Goal: Task Accomplishment & Management: Use online tool/utility

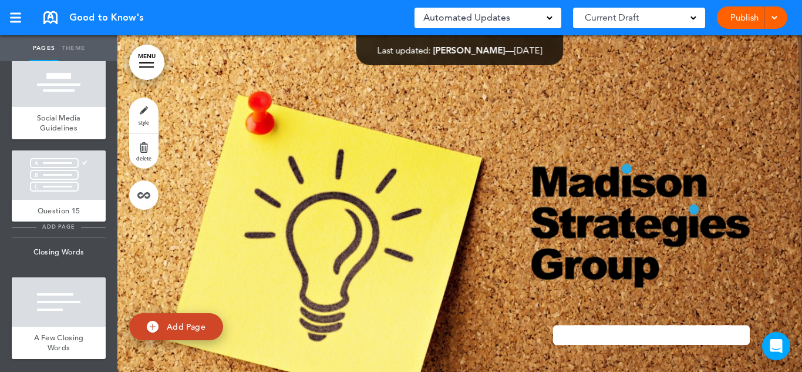
scroll to position [4886, 0]
click at [42, 200] on div "Question 15" at bounding box center [59, 211] width 94 height 22
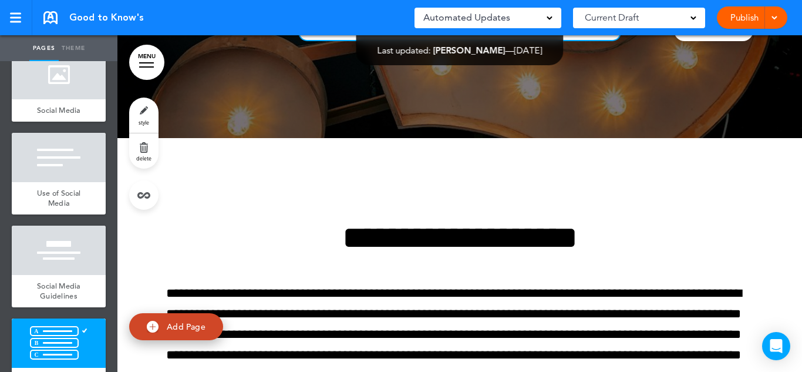
scroll to position [4534, 0]
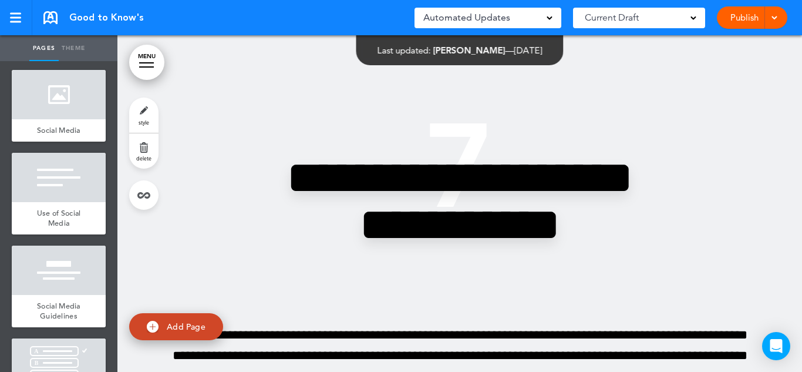
scroll to position [21224, 0]
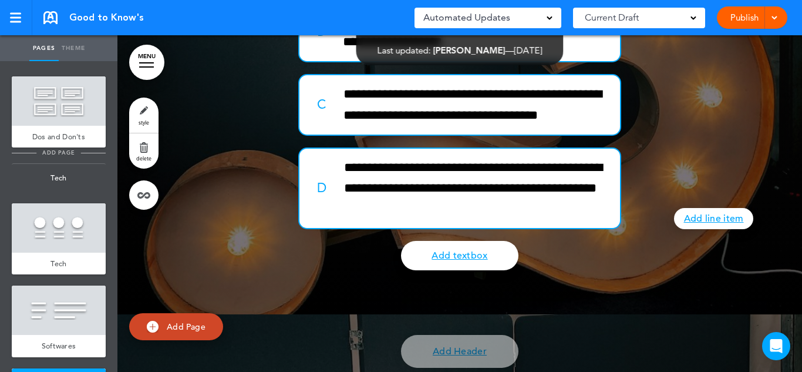
scroll to position [4006, 0]
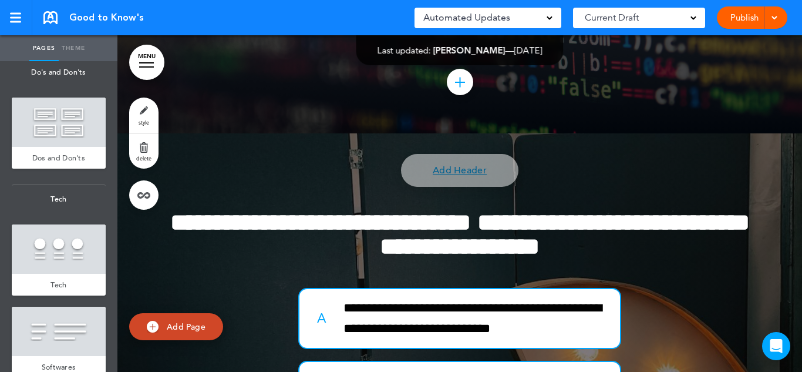
scroll to position [18630, 0]
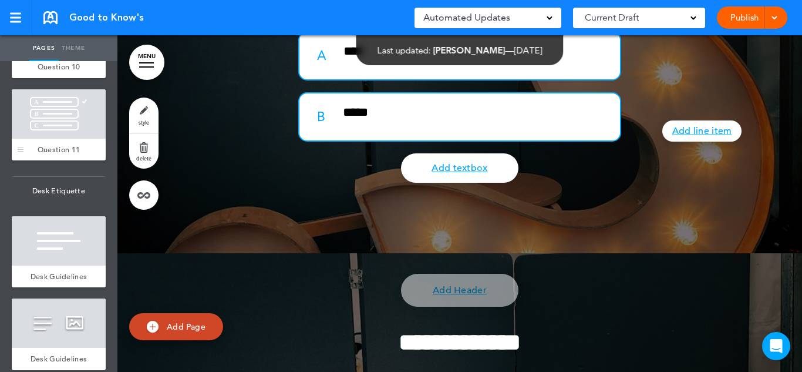
scroll to position [3242, 0]
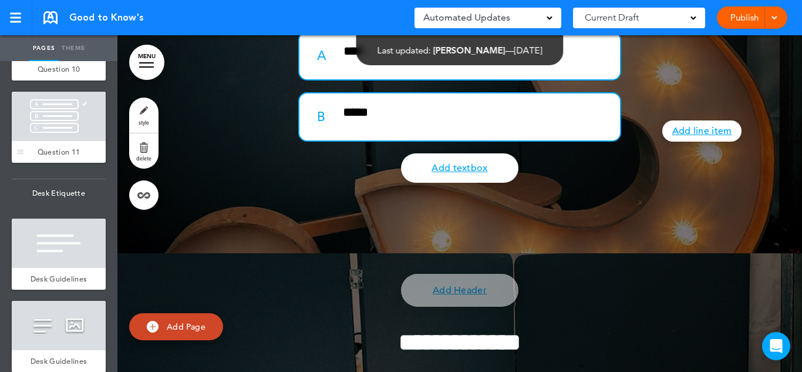
click at [51, 141] on div at bounding box center [59, 116] width 94 height 49
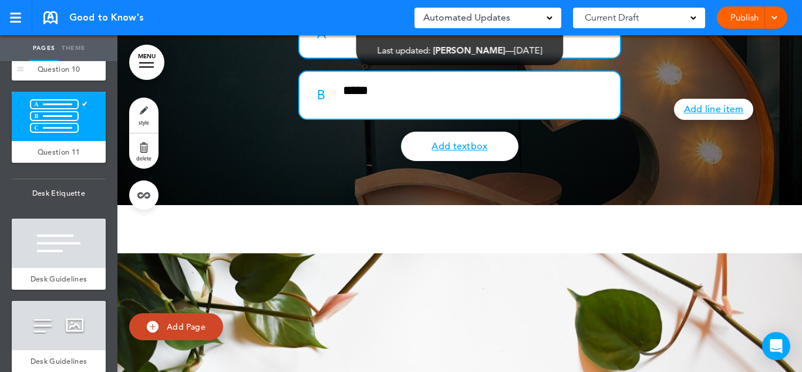
click at [52, 58] on div at bounding box center [59, 33] width 94 height 49
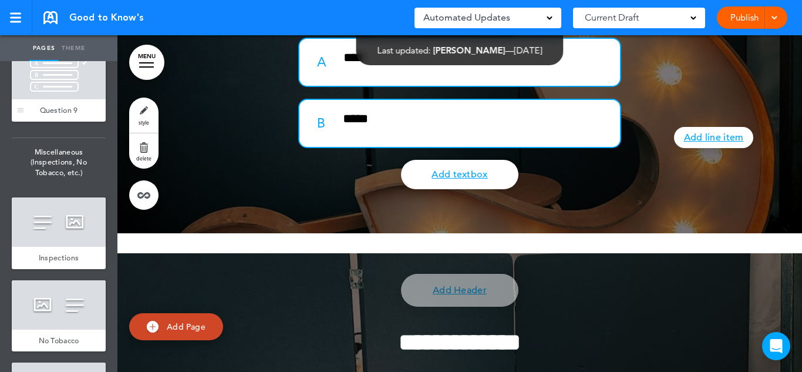
scroll to position [2479, 0]
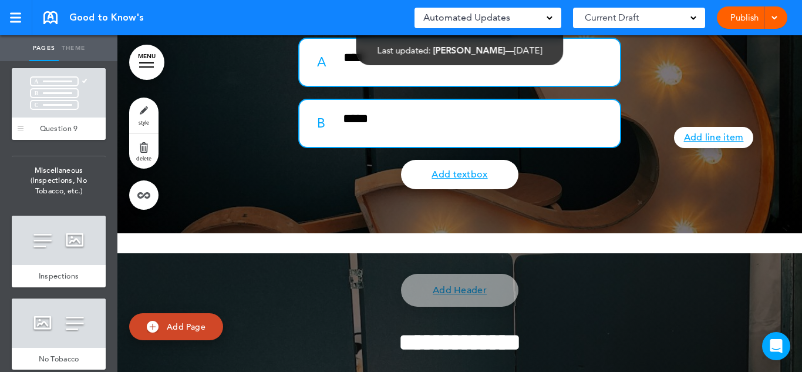
click at [60, 140] on div "Question 9" at bounding box center [59, 128] width 94 height 22
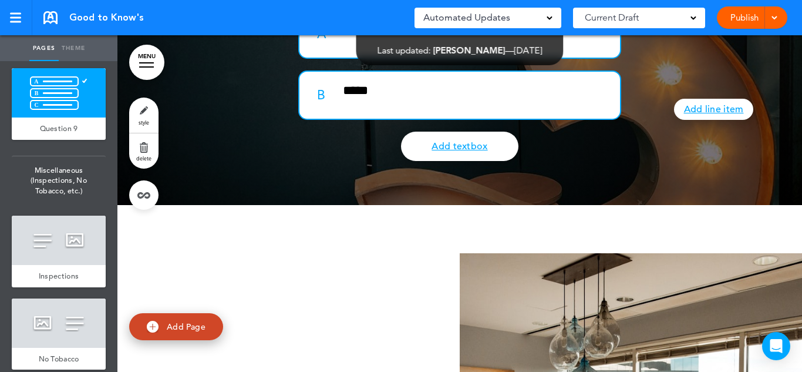
click at [56, 51] on span "Question 8" at bounding box center [59, 46] width 38 height 10
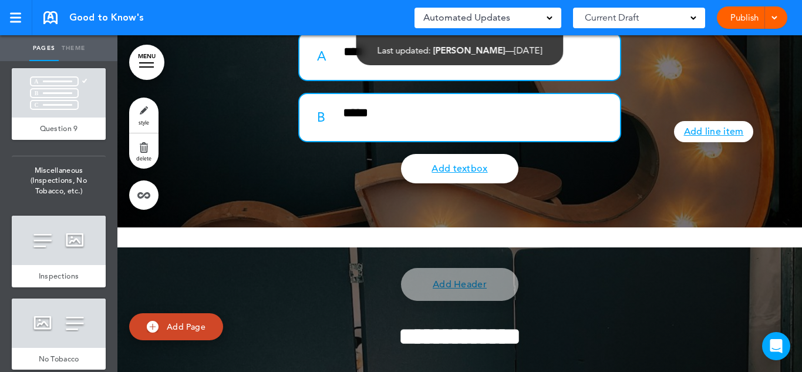
scroll to position [11867, 0]
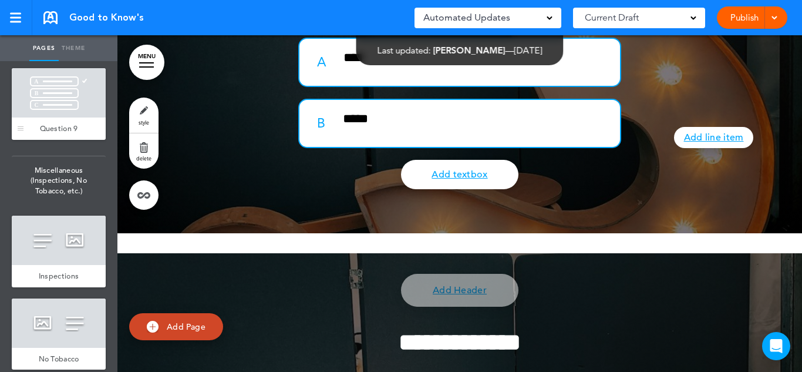
click at [52, 117] on div at bounding box center [59, 92] width 94 height 49
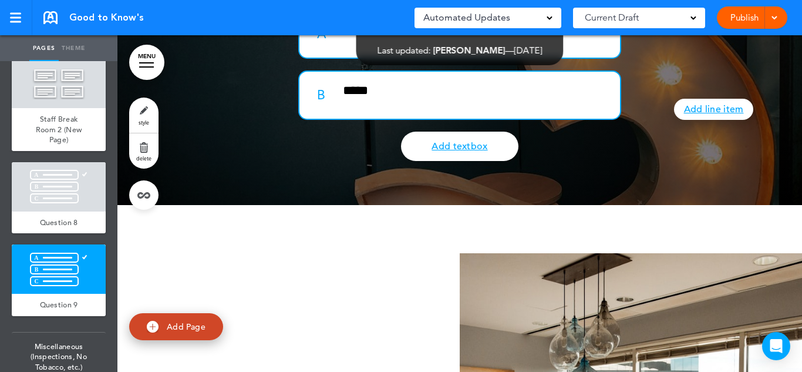
scroll to position [2244, 0]
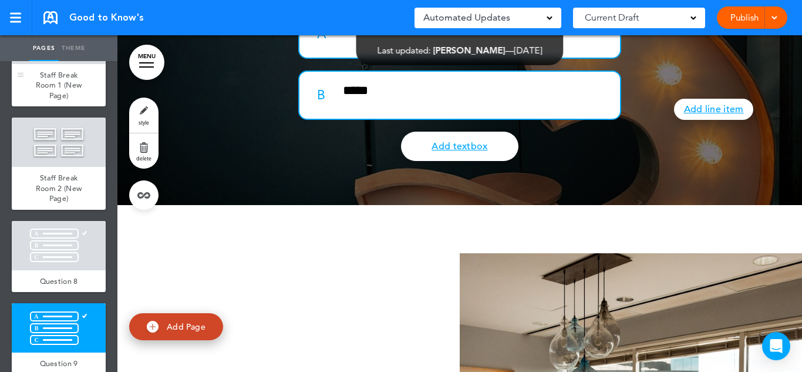
click at [62, 64] on div at bounding box center [59, 39] width 94 height 49
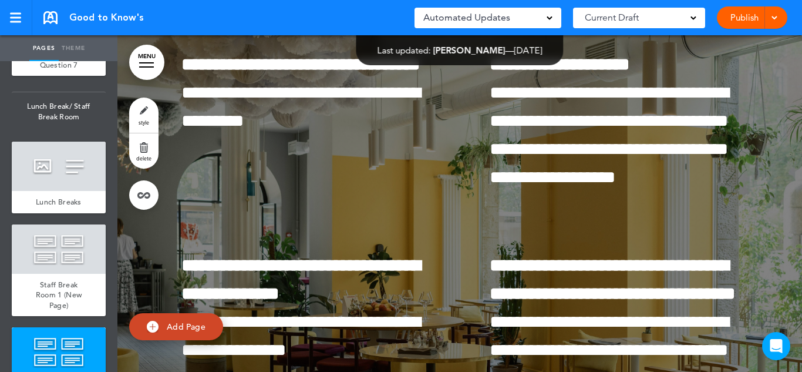
scroll to position [2010, 0]
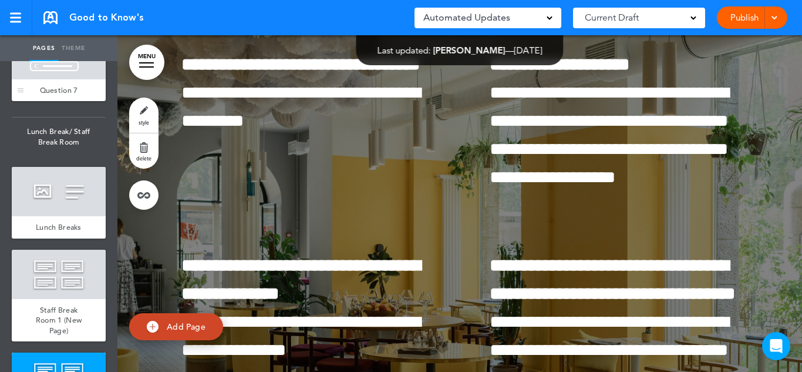
click at [58, 79] on div at bounding box center [59, 54] width 94 height 49
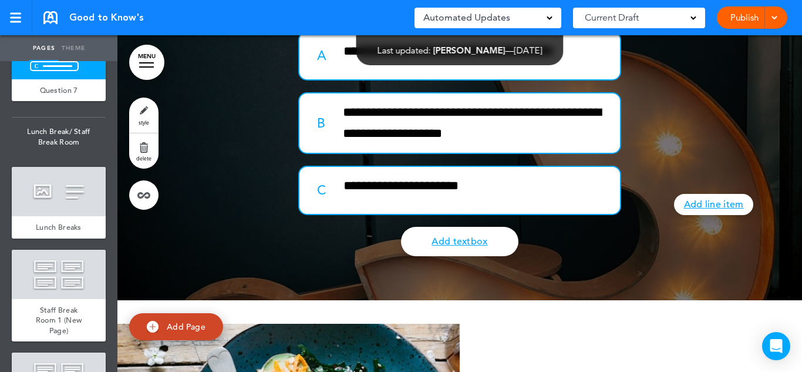
scroll to position [9699, 0]
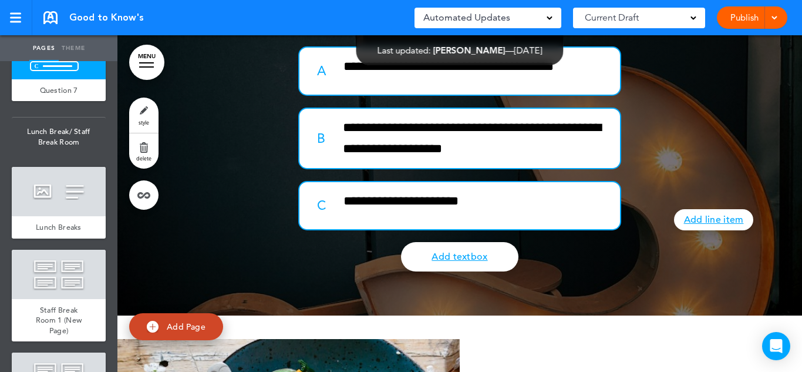
click at [79, 19] on div "Question 6" at bounding box center [59, 7] width 94 height 22
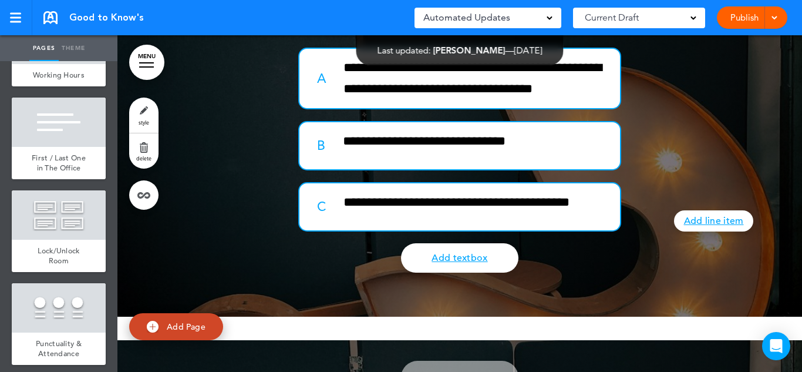
scroll to position [956, 0]
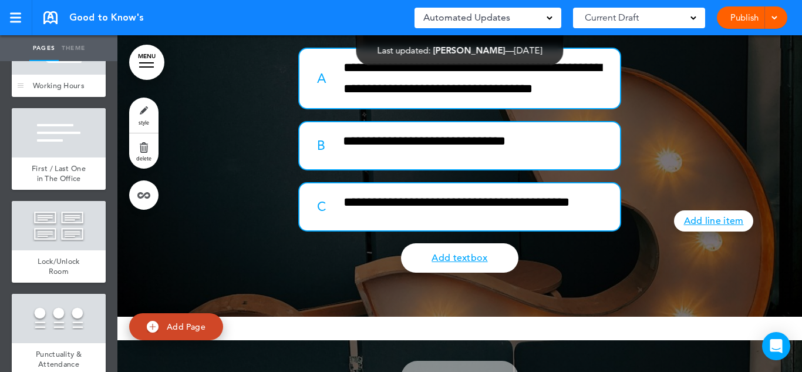
click at [47, 75] on div at bounding box center [59, 49] width 94 height 49
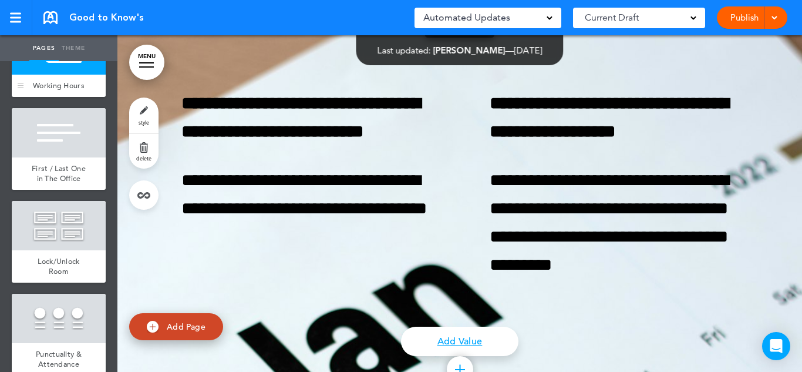
scroll to position [3842, 0]
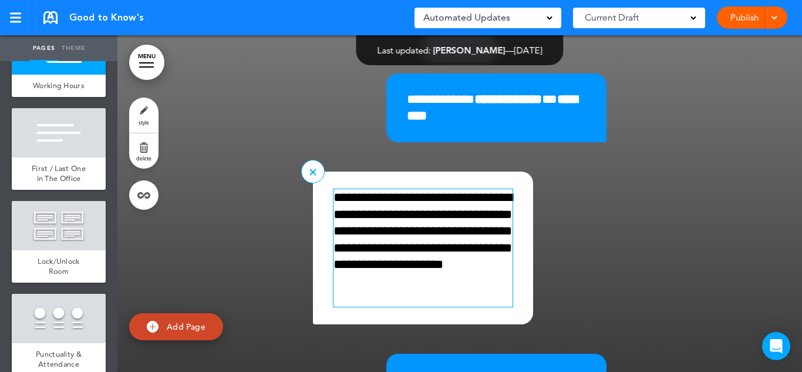
click at [430, 291] on p "**********" at bounding box center [422, 247] width 179 height 117
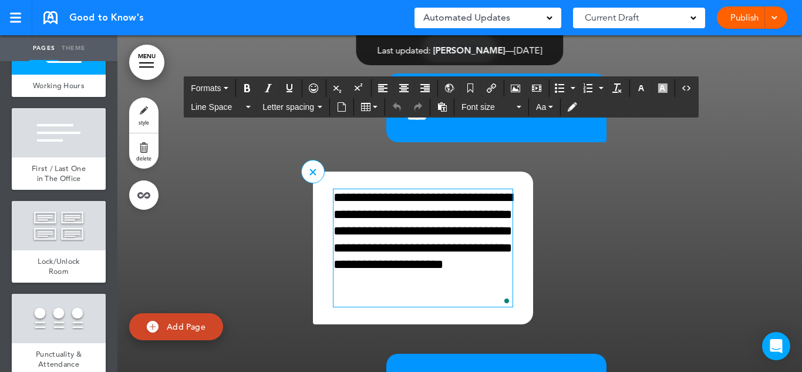
click at [476, 306] on p "**********" at bounding box center [422, 247] width 179 height 117
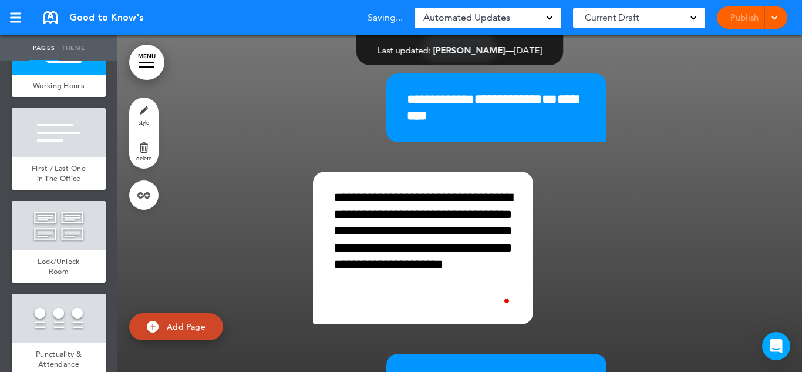
click at [654, 209] on div "**********" at bounding box center [459, 334] width 587 height 669
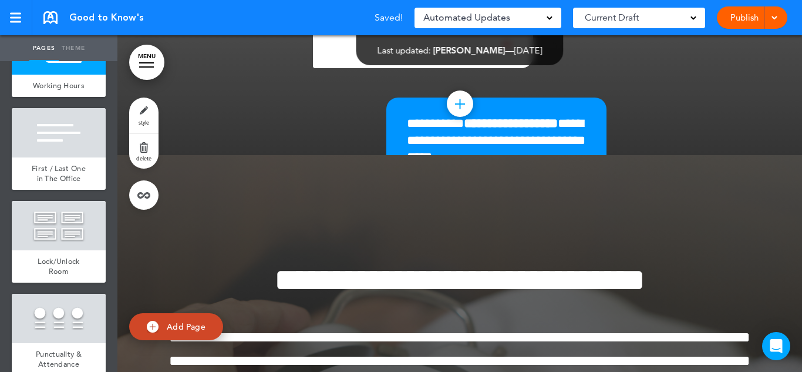
scroll to position [4136, 0]
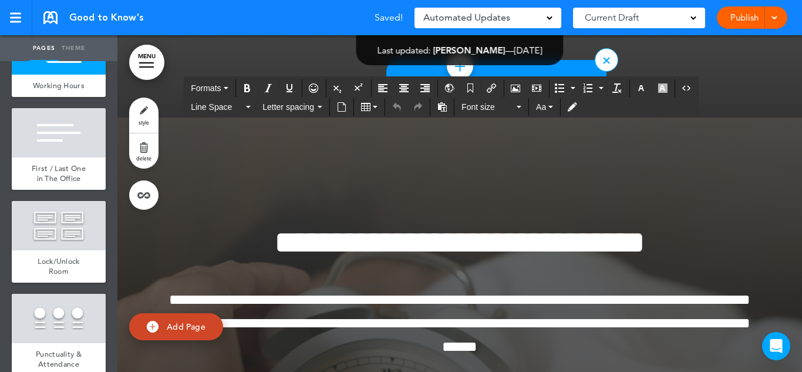
click at [537, 128] on p "**********" at bounding box center [496, 102] width 179 height 50
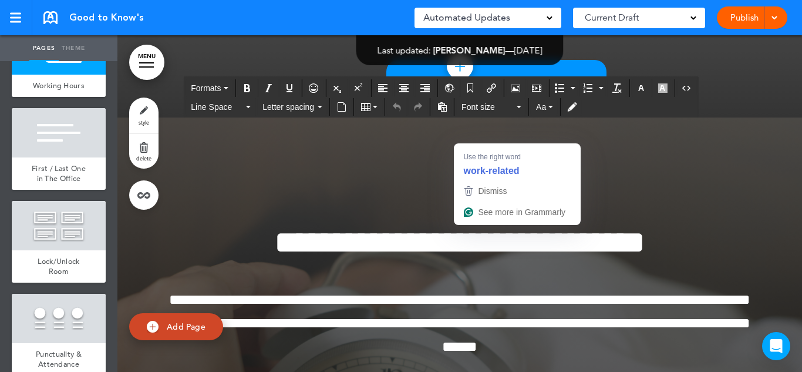
drag, startPoint x: 659, startPoint y: 143, endPoint x: 675, endPoint y: 150, distance: 16.8
click at [659, 144] on div "**********" at bounding box center [459, 40] width 587 height 669
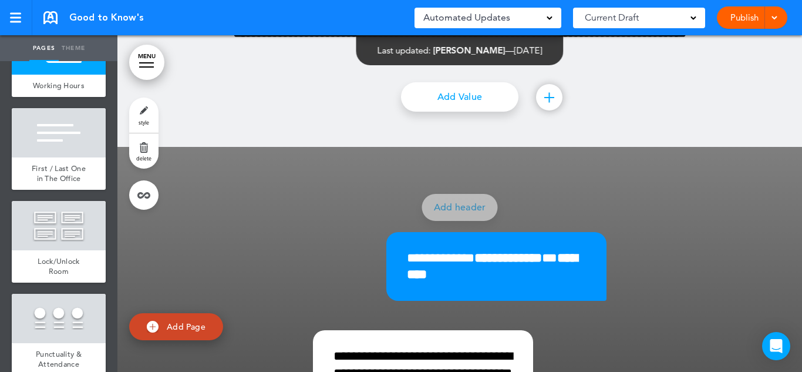
scroll to position [3666, 0]
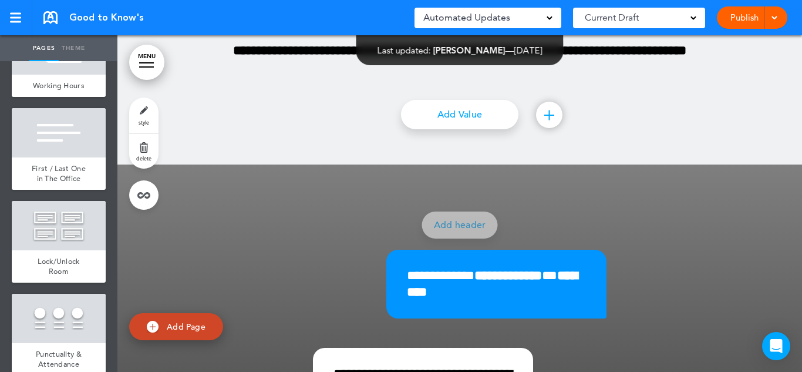
click at [776, 20] on span at bounding box center [774, 17] width 8 height 8
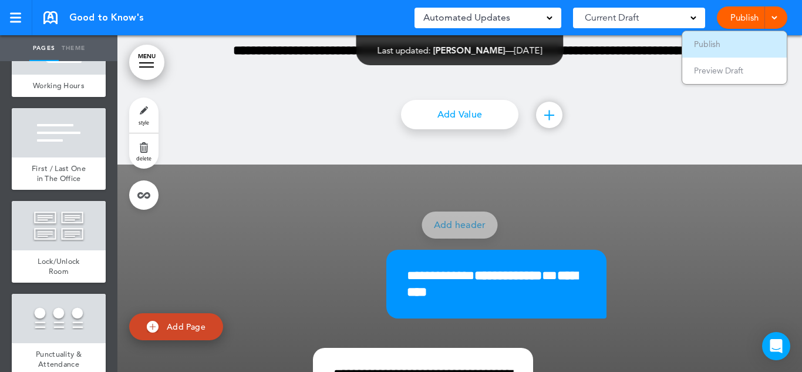
click at [755, 42] on li "Publish" at bounding box center [734, 44] width 104 height 26
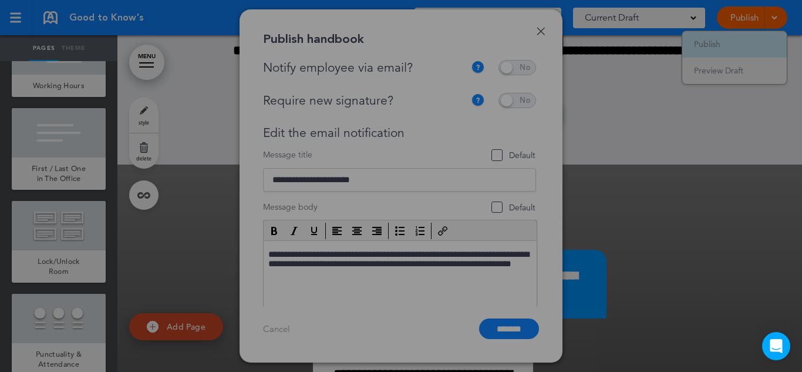
scroll to position [0, 0]
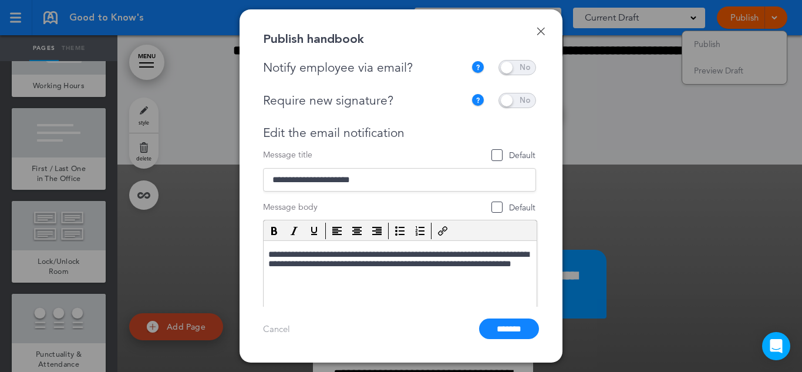
click at [520, 70] on span at bounding box center [517, 67] width 38 height 15
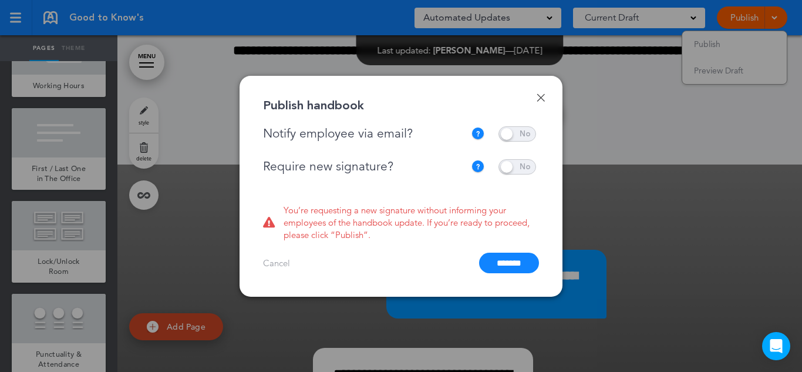
click at [527, 160] on span at bounding box center [517, 166] width 38 height 15
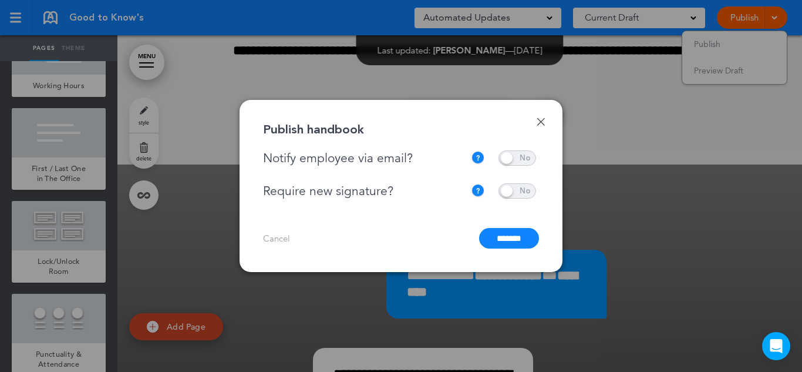
click at [501, 238] on input "*******" at bounding box center [509, 238] width 60 height 21
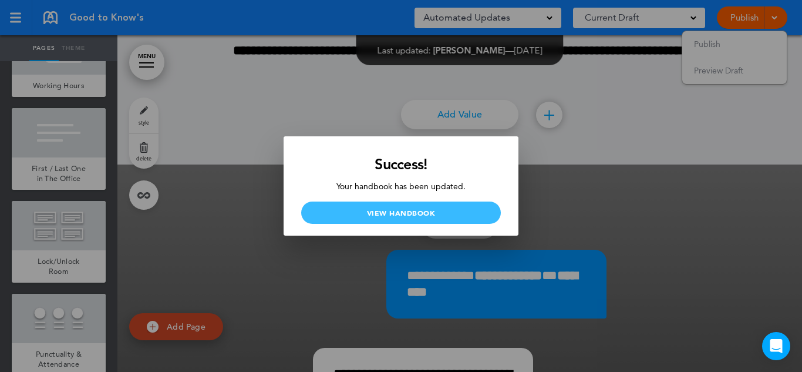
click at [464, 213] on link "View Handbook" at bounding box center [401, 212] width 200 height 22
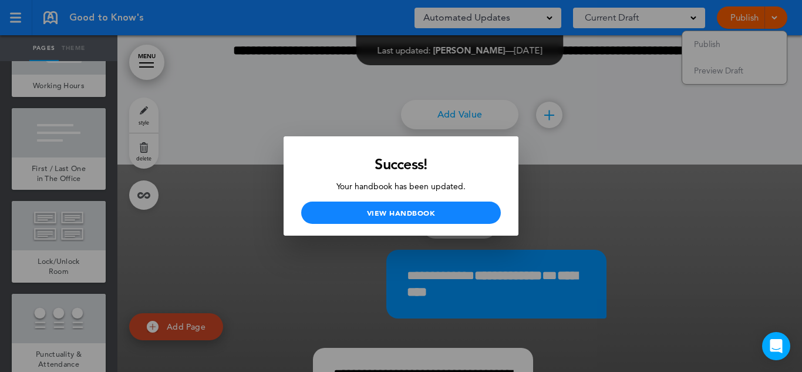
drag, startPoint x: 637, startPoint y: 193, endPoint x: 622, endPoint y: 182, distance: 18.9
click at [637, 193] on div at bounding box center [401, 186] width 802 height 372
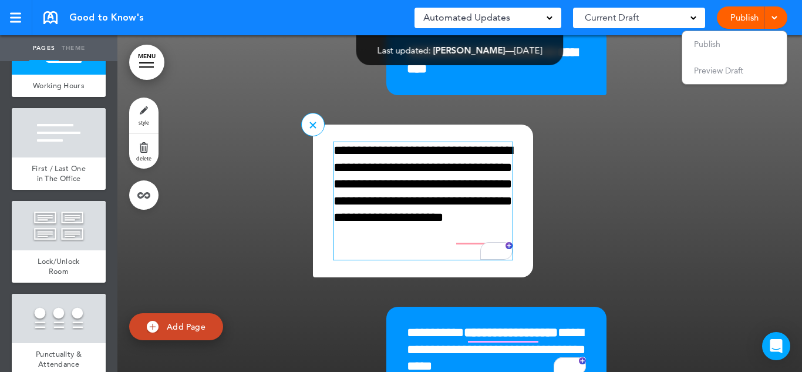
scroll to position [3960, 0]
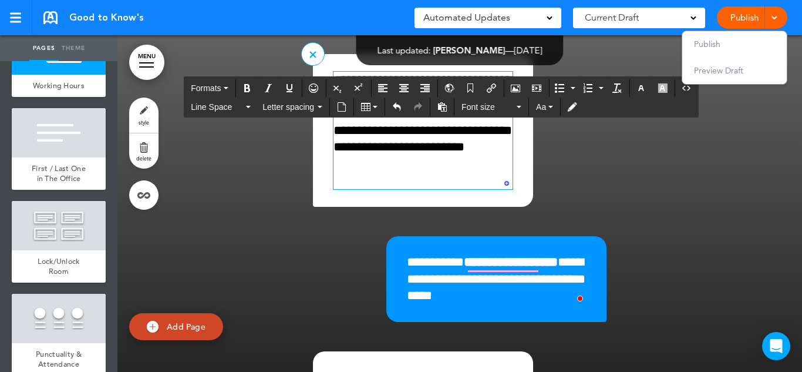
click at [484, 189] on p "**********" at bounding box center [422, 130] width 179 height 117
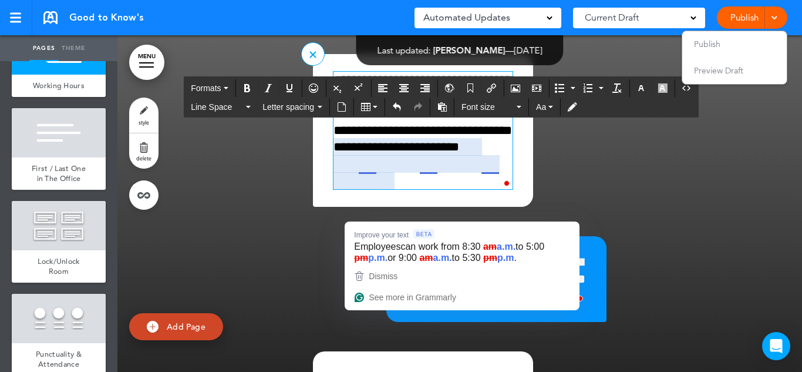
click at [356, 189] on p "**********" at bounding box center [422, 130] width 179 height 117
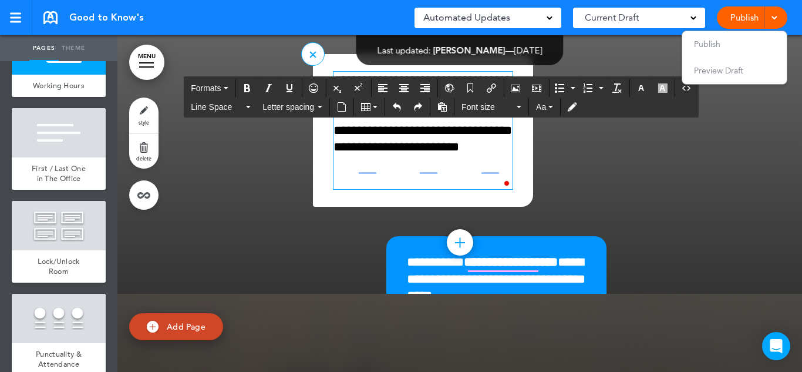
drag, startPoint x: 757, startPoint y: 194, endPoint x: 755, endPoint y: 181, distance: 13.1
click at [756, 187] on div at bounding box center [459, 229] width 685 height 716
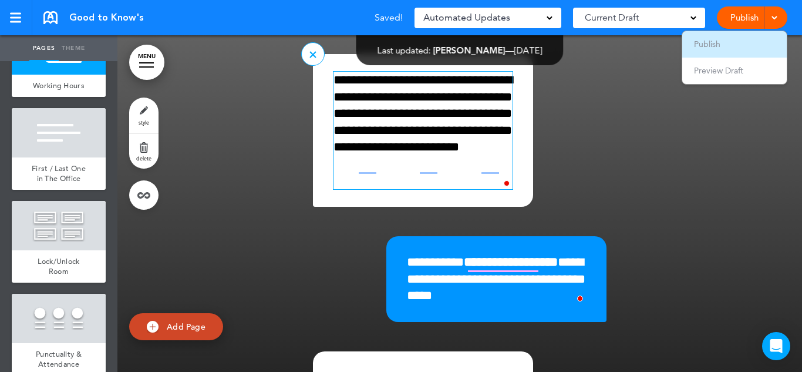
click at [765, 44] on li "Publish" at bounding box center [734, 44] width 104 height 26
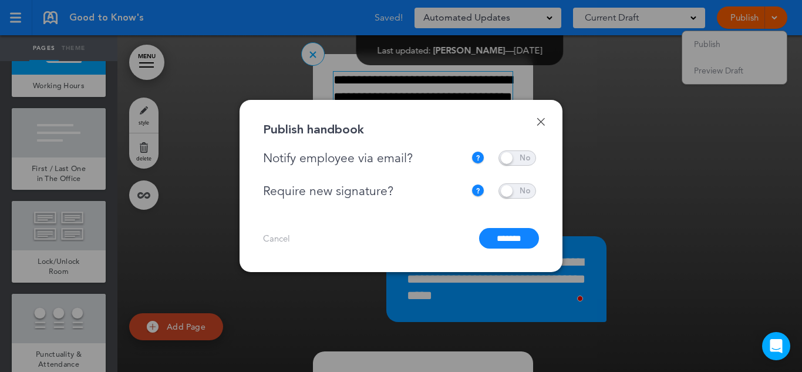
click at [515, 237] on input "*******" at bounding box center [509, 238] width 60 height 21
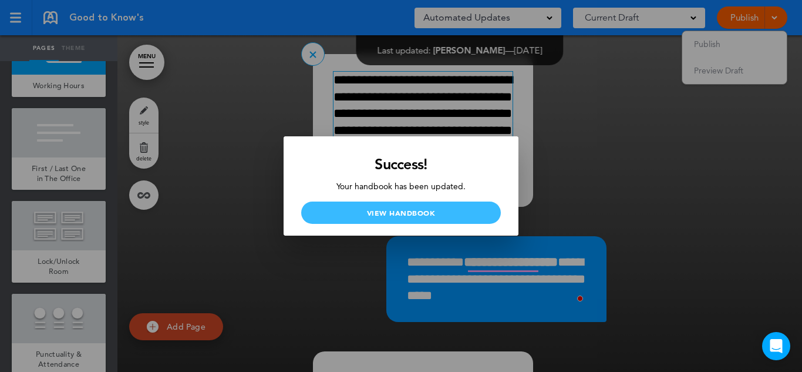
click at [452, 208] on link "View Handbook" at bounding box center [401, 212] width 200 height 22
click at [412, 204] on link "View Handbook" at bounding box center [401, 212] width 200 height 22
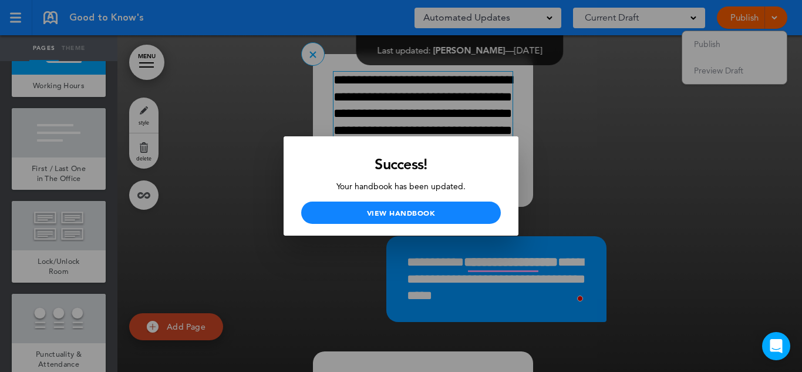
drag, startPoint x: 235, startPoint y: 213, endPoint x: 230, endPoint y: 217, distance: 6.4
click at [235, 214] on div at bounding box center [401, 186] width 802 height 372
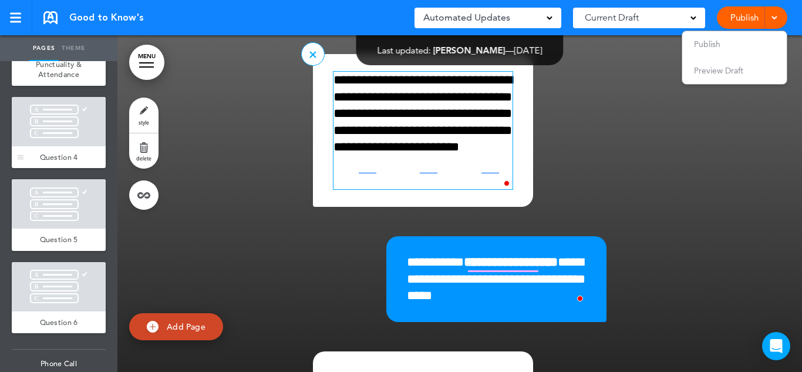
scroll to position [1309, 0]
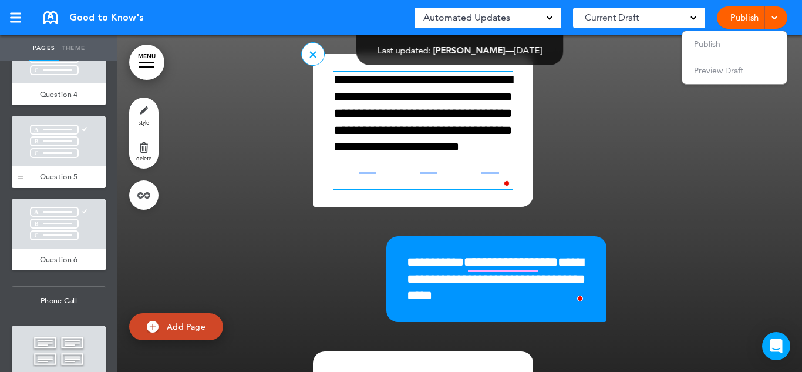
click at [66, 83] on div at bounding box center [59, 58] width 94 height 49
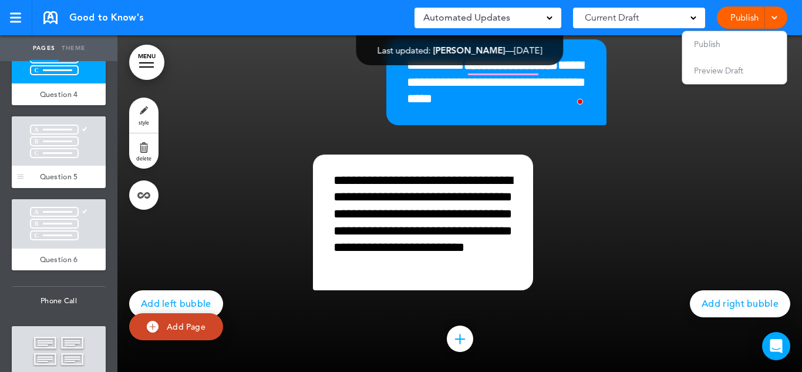
scroll to position [5988, 0]
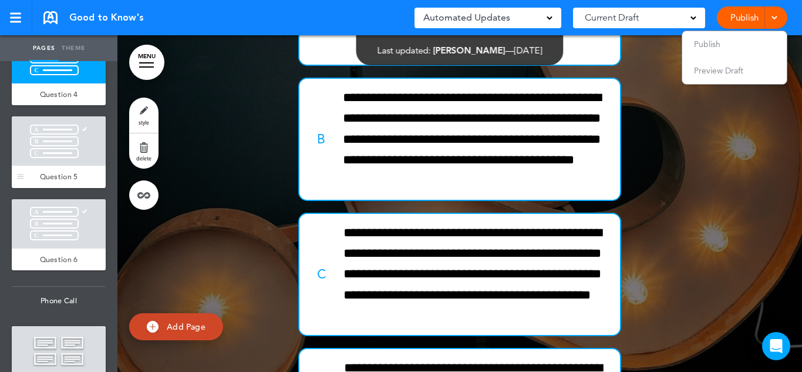
click at [46, 166] on div at bounding box center [59, 140] width 94 height 49
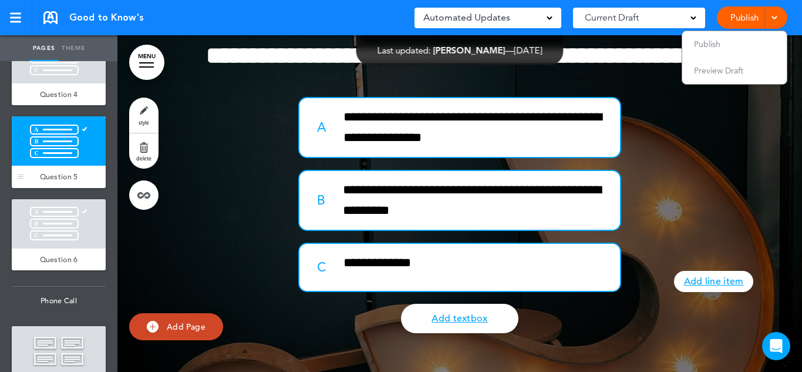
scroll to position [6760, 0]
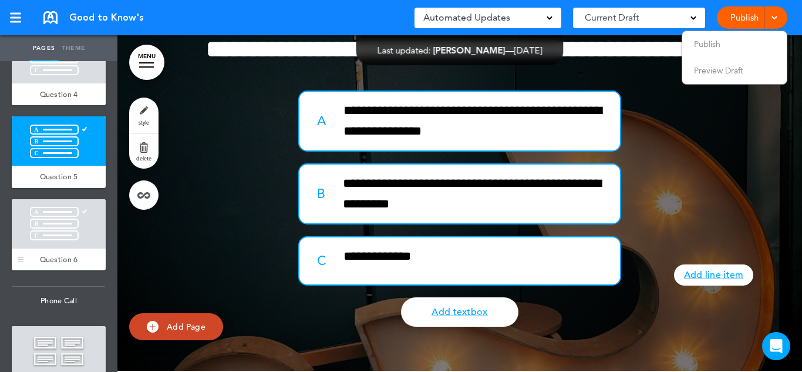
click at [49, 248] on div at bounding box center [59, 223] width 94 height 49
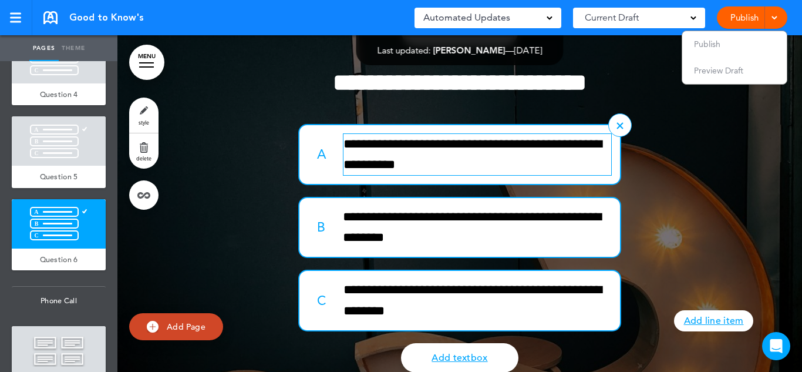
scroll to position [7254, 0]
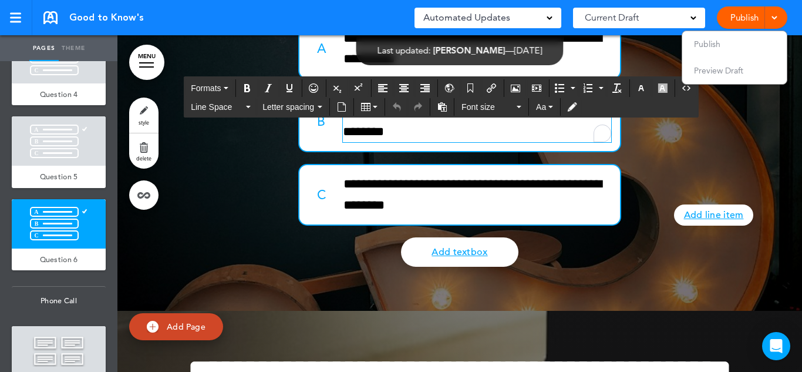
click at [387, 142] on p "**********" at bounding box center [477, 121] width 268 height 41
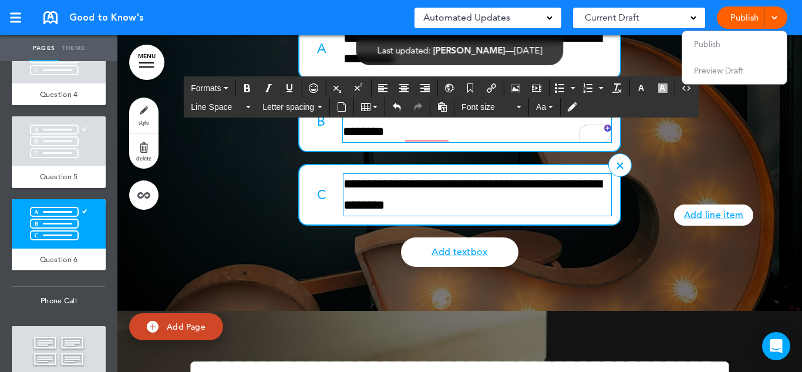
click at [437, 215] on p "**********" at bounding box center [477, 194] width 268 height 41
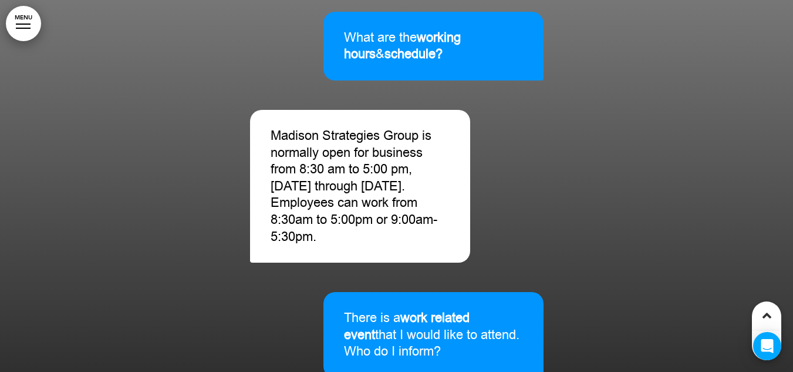
scroll to position [4938, 0]
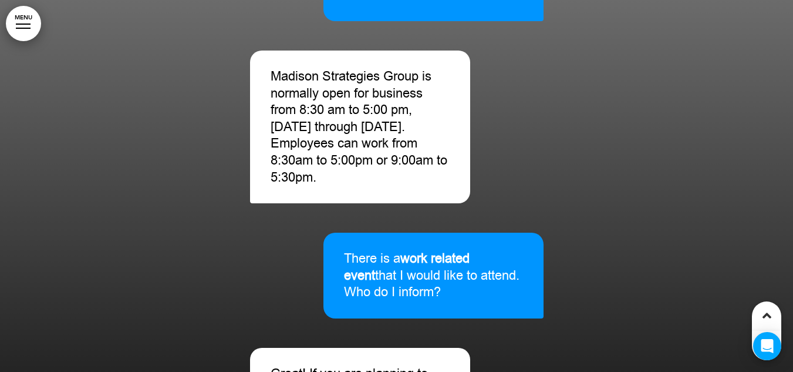
scroll to position [4949, 0]
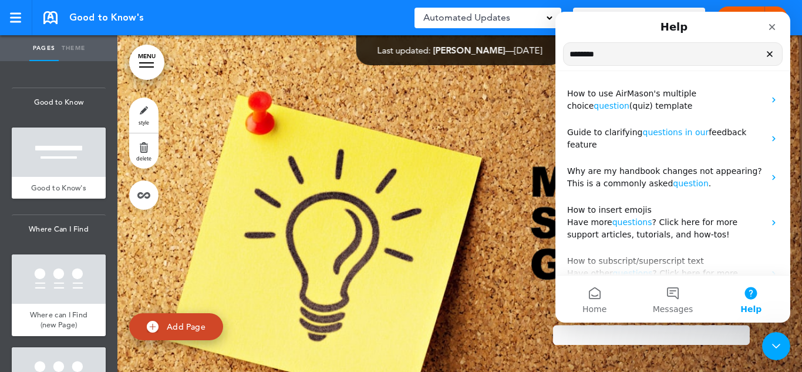
scroll to position [7254, 0]
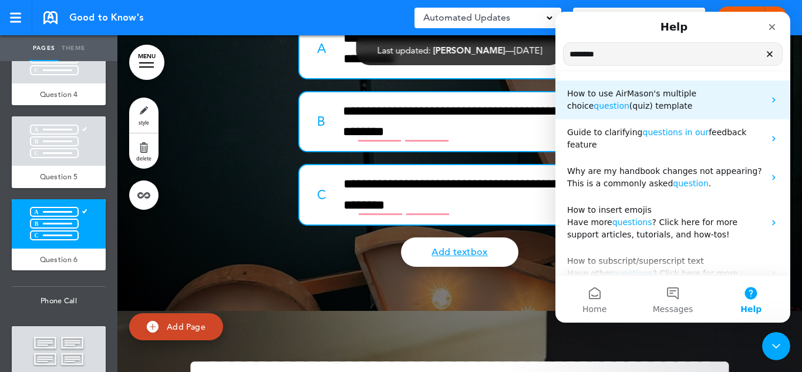
type input "********"
click at [701, 105] on p "How to use AirMason's multiple choice question (quiz) template" at bounding box center [665, 99] width 197 height 25
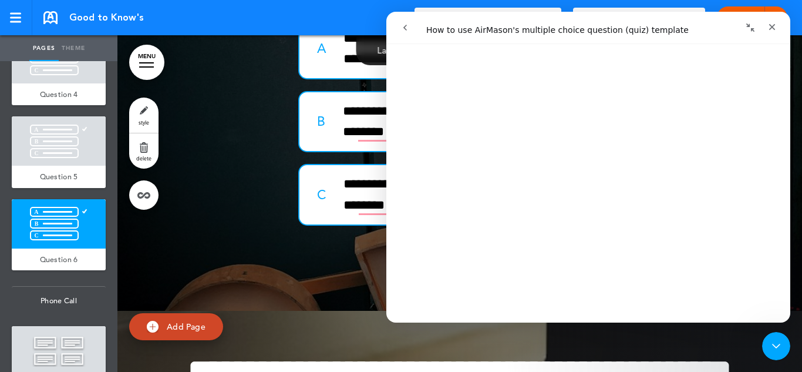
scroll to position [1468, 0]
click at [770, 25] on icon "Close" at bounding box center [772, 27] width 6 height 6
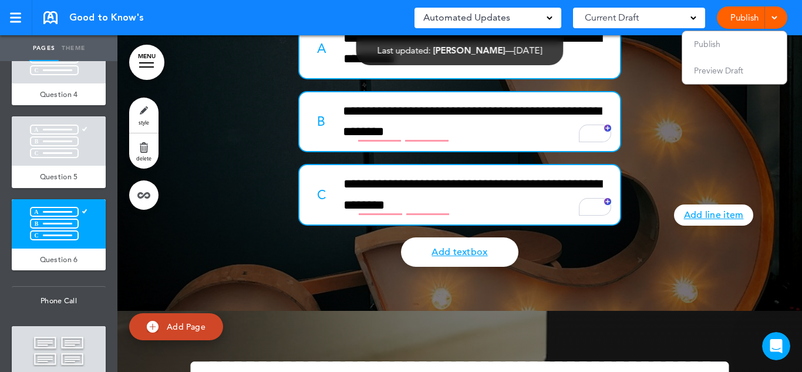
scroll to position [0, 0]
click at [150, 117] on link "style" at bounding box center [143, 114] width 29 height 35
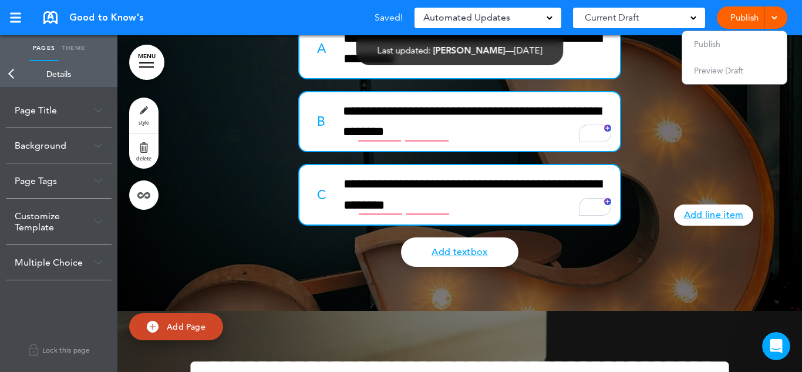
click at [95, 256] on div "Multiple Choice" at bounding box center [59, 262] width 106 height 35
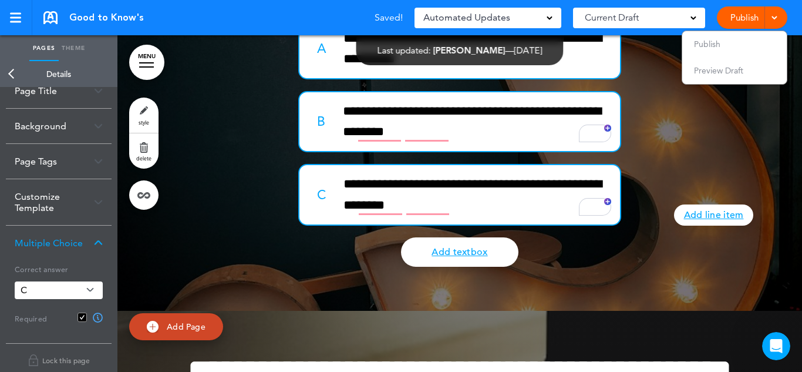
scroll to position [30, 0]
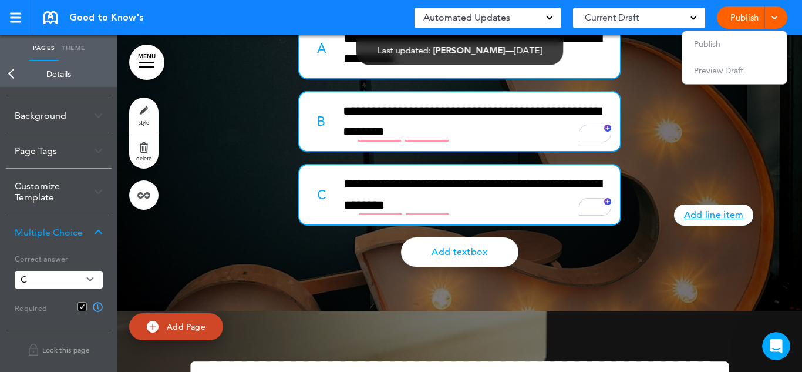
click at [13, 75] on link "Back" at bounding box center [11, 74] width 23 height 26
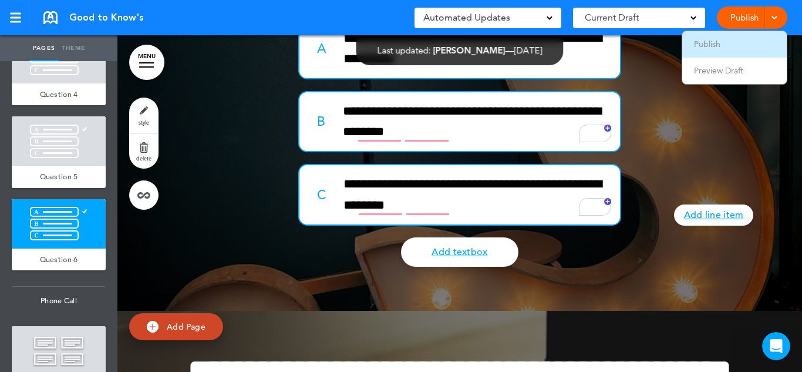
click at [716, 45] on span "Publish" at bounding box center [707, 44] width 26 height 11
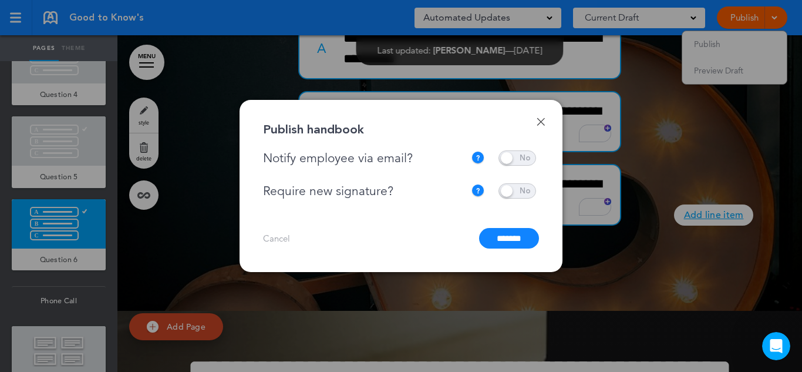
click at [500, 244] on input "*******" at bounding box center [509, 238] width 60 height 21
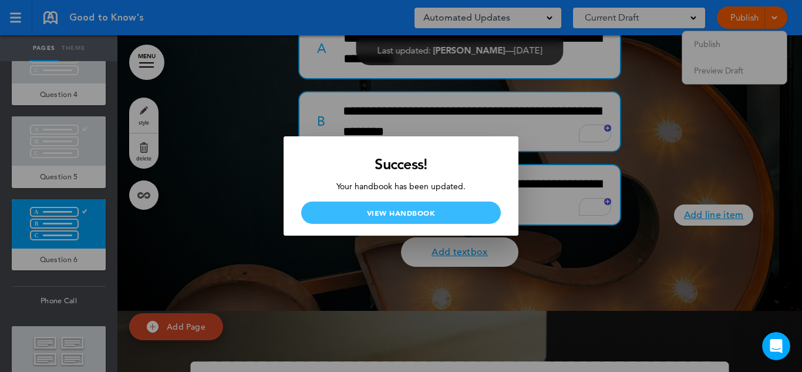
click at [393, 209] on link "View Handbook" at bounding box center [401, 212] width 200 height 22
